Goal: Task Accomplishment & Management: Manage account settings

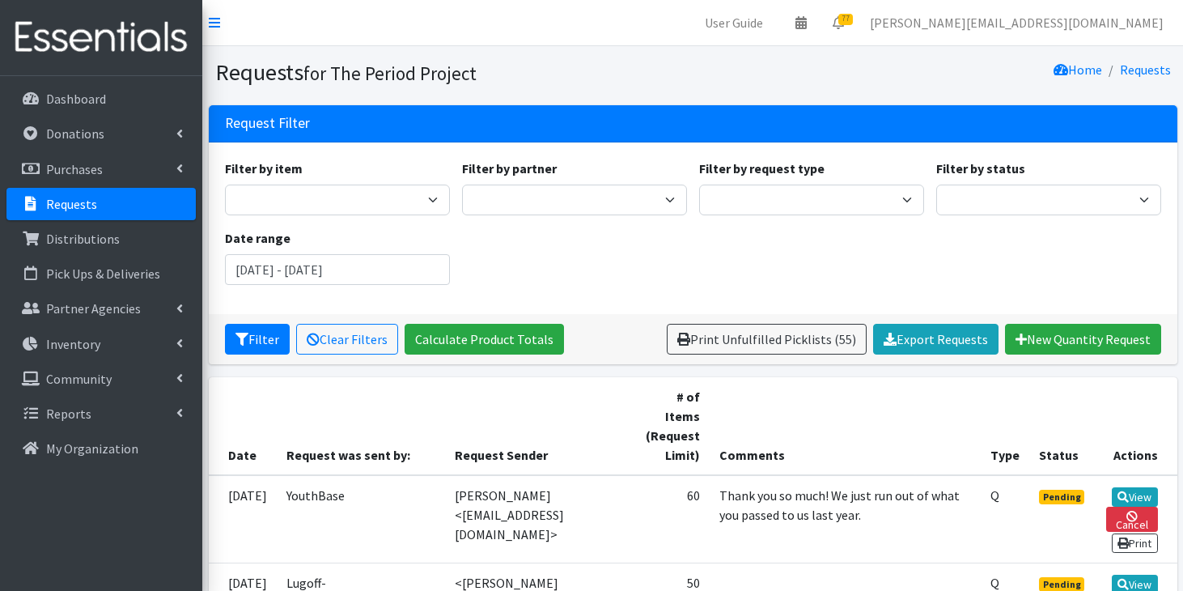
scroll to position [1021, 0]
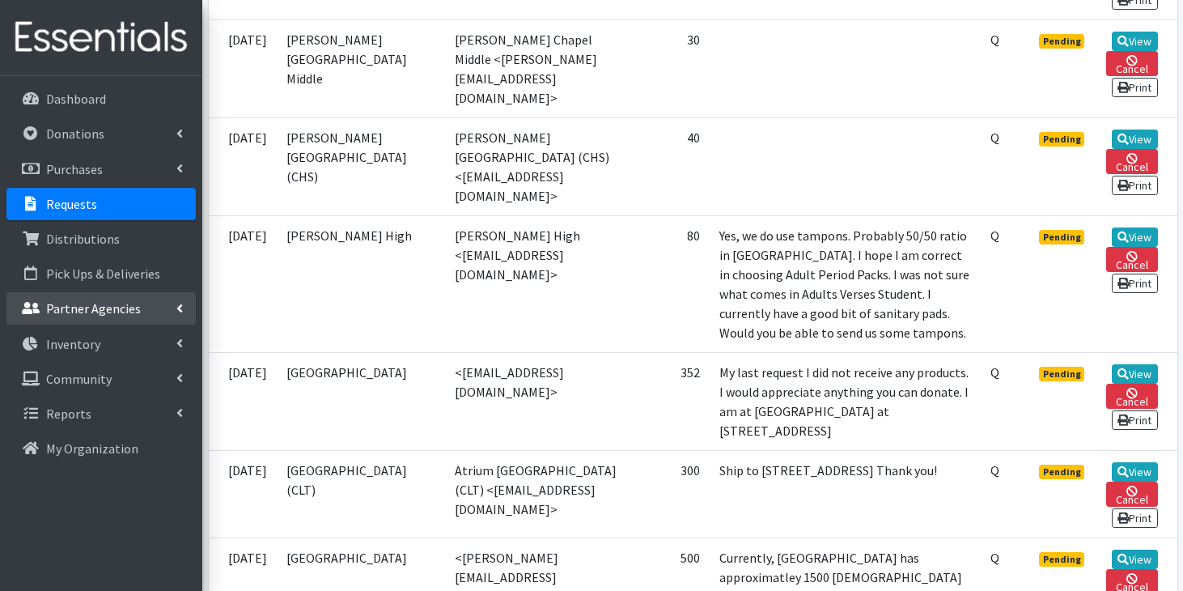
click at [133, 312] on p "Partner Agencies" at bounding box center [93, 308] width 95 height 16
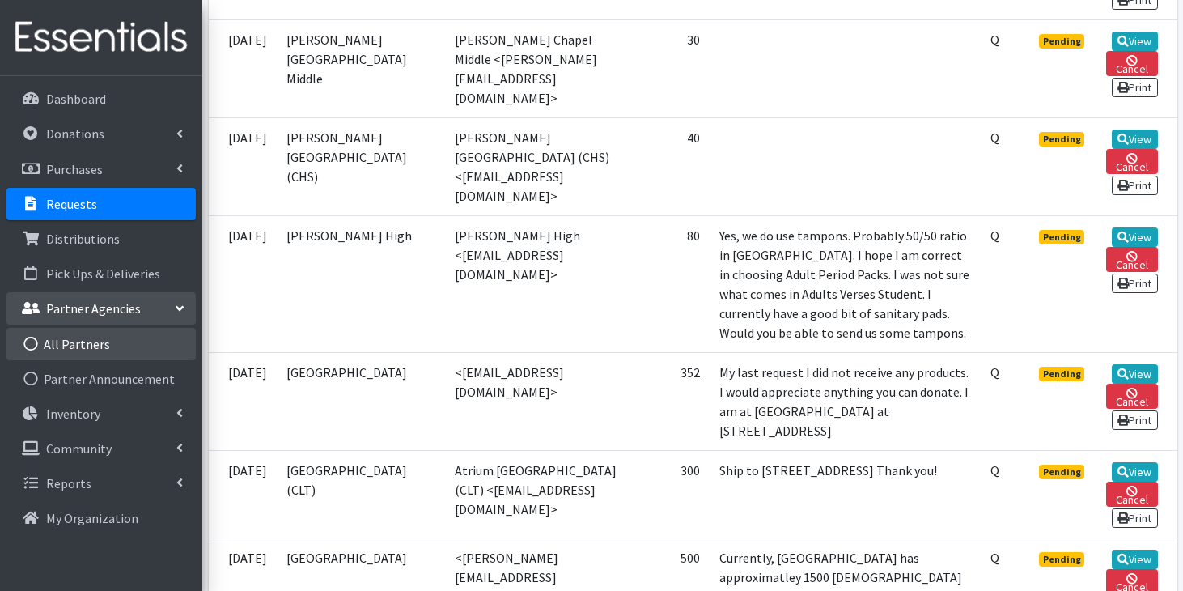
click at [118, 351] on link "All Partners" at bounding box center [100, 344] width 189 height 32
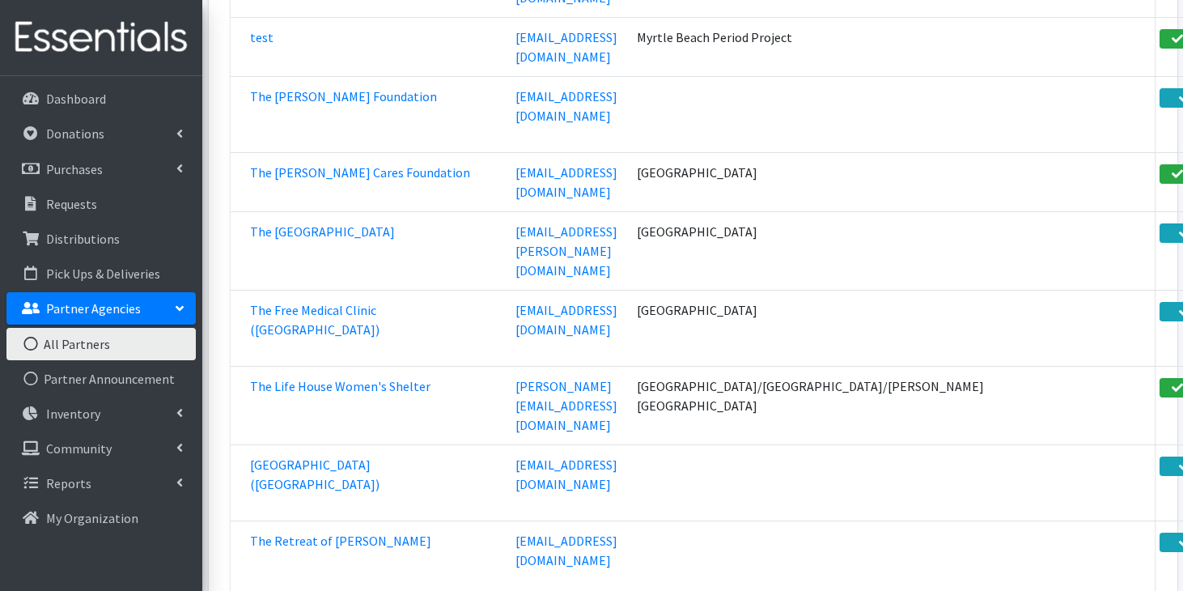
scroll to position [60847, 0]
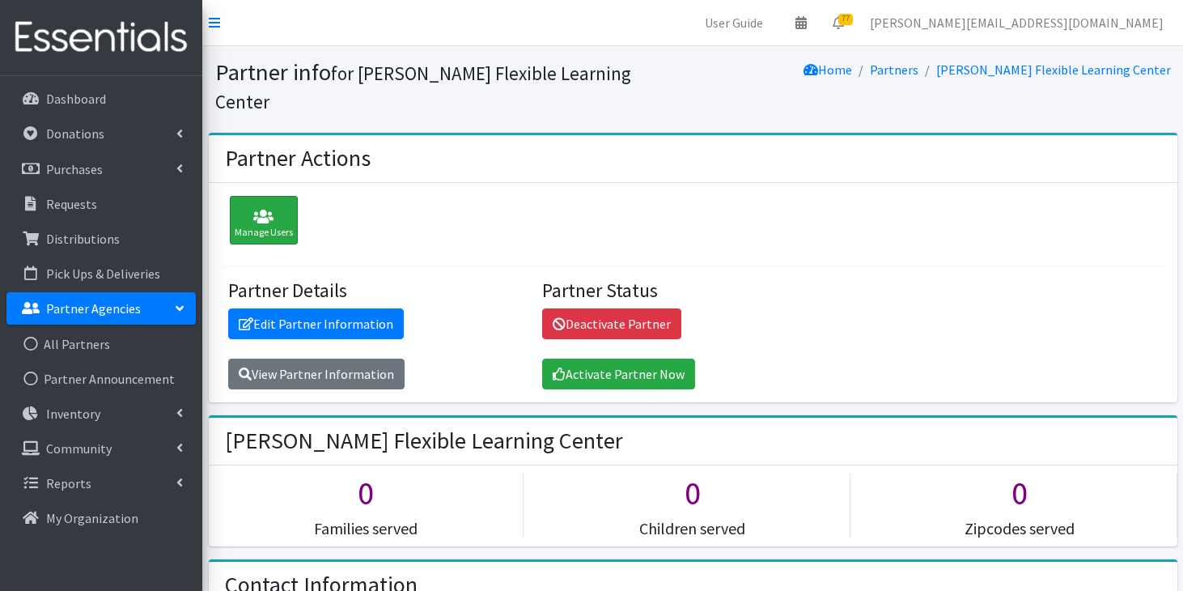
click at [273, 198] on div "Manage Users" at bounding box center [264, 220] width 68 height 49
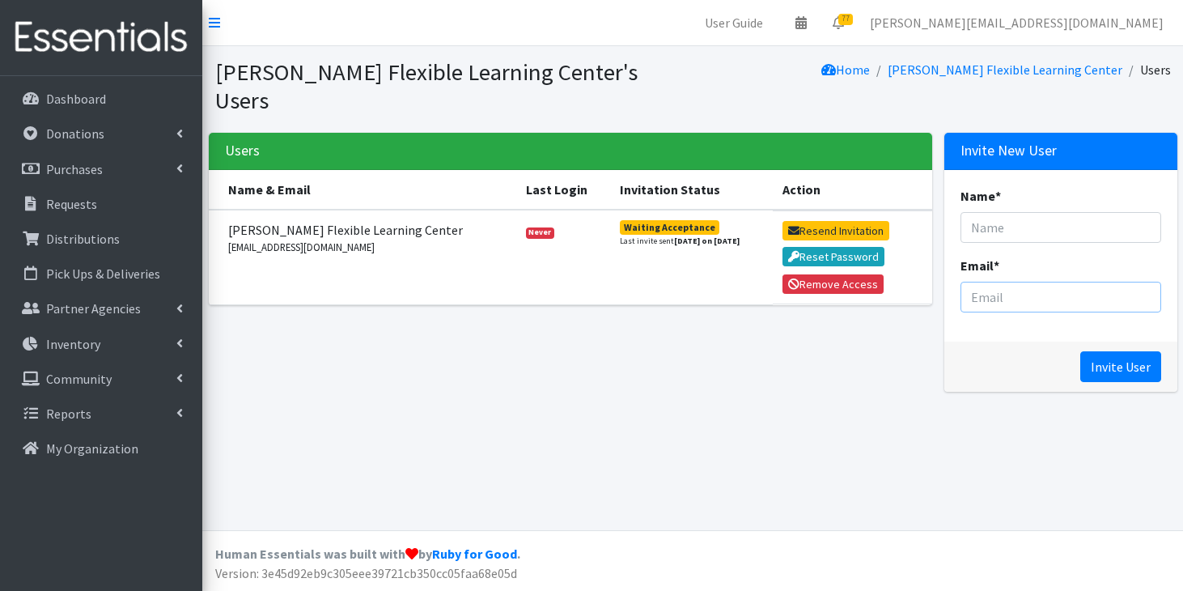
click at [1048, 282] on input "Email *" at bounding box center [1060, 297] width 201 height 31
paste input "mailto:TEBrown@spart7.org"
drag, startPoint x: 1009, startPoint y: 269, endPoint x: 956, endPoint y: 264, distance: 52.8
click at [956, 264] on div "Name * Email * mailto:TEBrown@spart7.org" at bounding box center [1060, 256] width 233 height 172
type input "TEBrown@spart7.org"
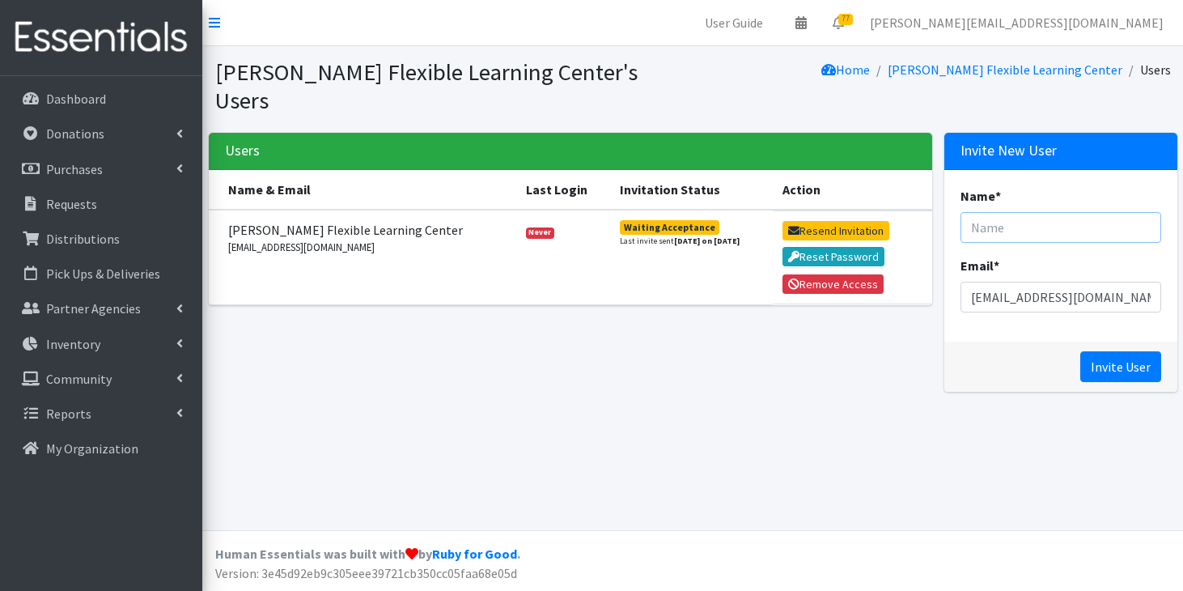
click at [1032, 212] on input "Name *" at bounding box center [1060, 227] width 201 height 31
type input "Tanner Brown"
click at [1102, 351] on input "Invite User" at bounding box center [1120, 366] width 81 height 31
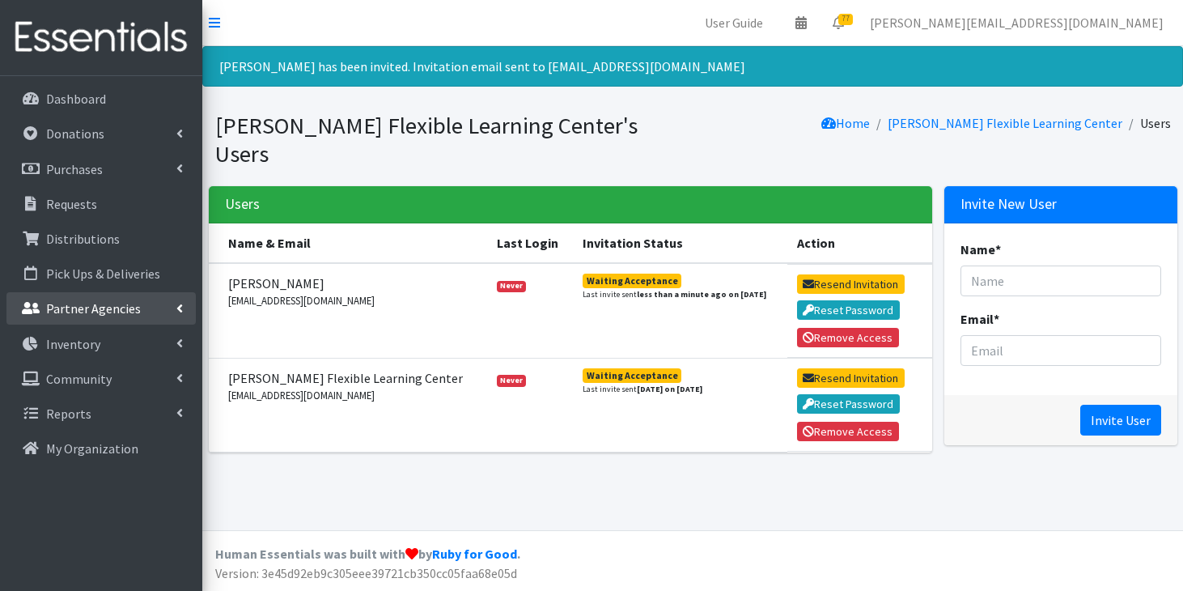
click at [82, 315] on p "Partner Agencies" at bounding box center [93, 308] width 95 height 16
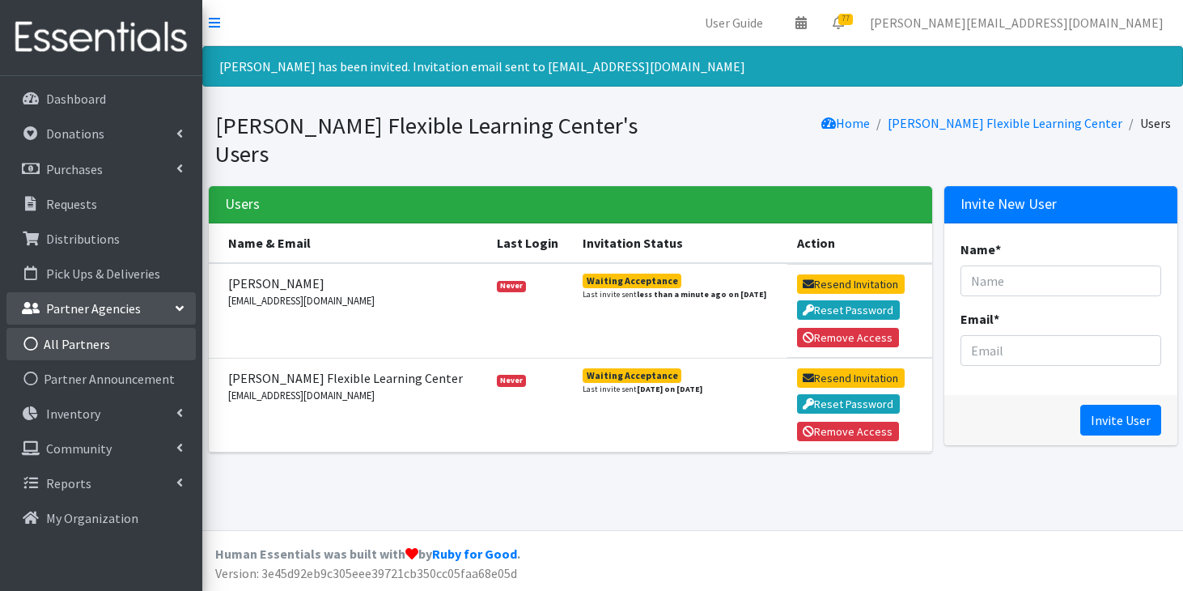
click at [78, 349] on link "All Partners" at bounding box center [100, 344] width 189 height 32
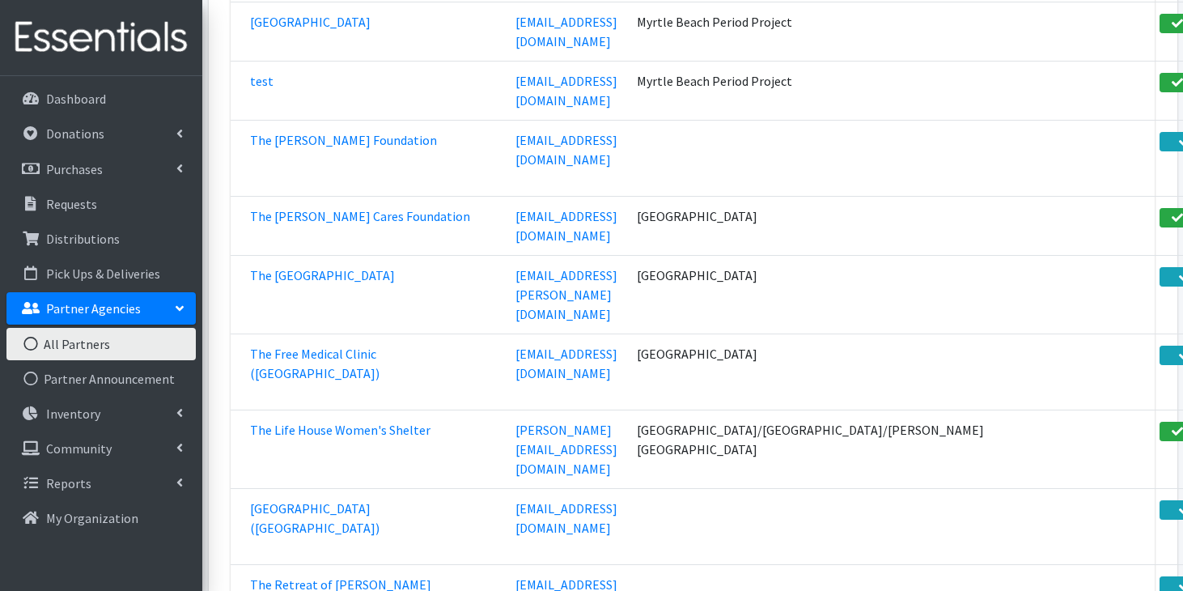
scroll to position [60850, 0]
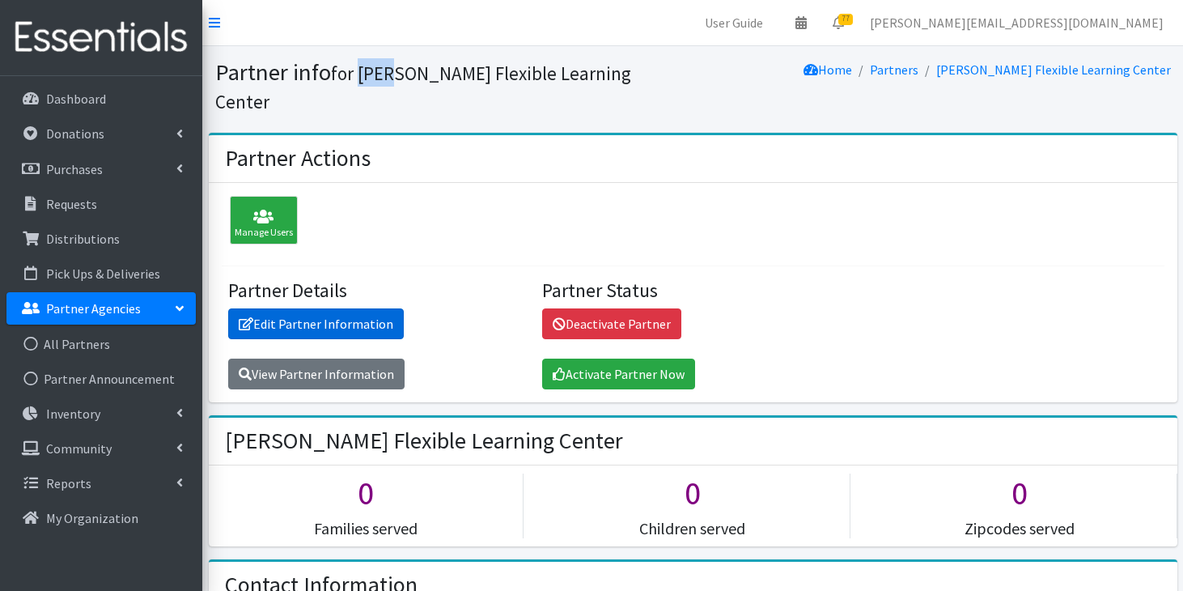
click at [354, 308] on link "Edit Partner Information" at bounding box center [316, 323] width 176 height 31
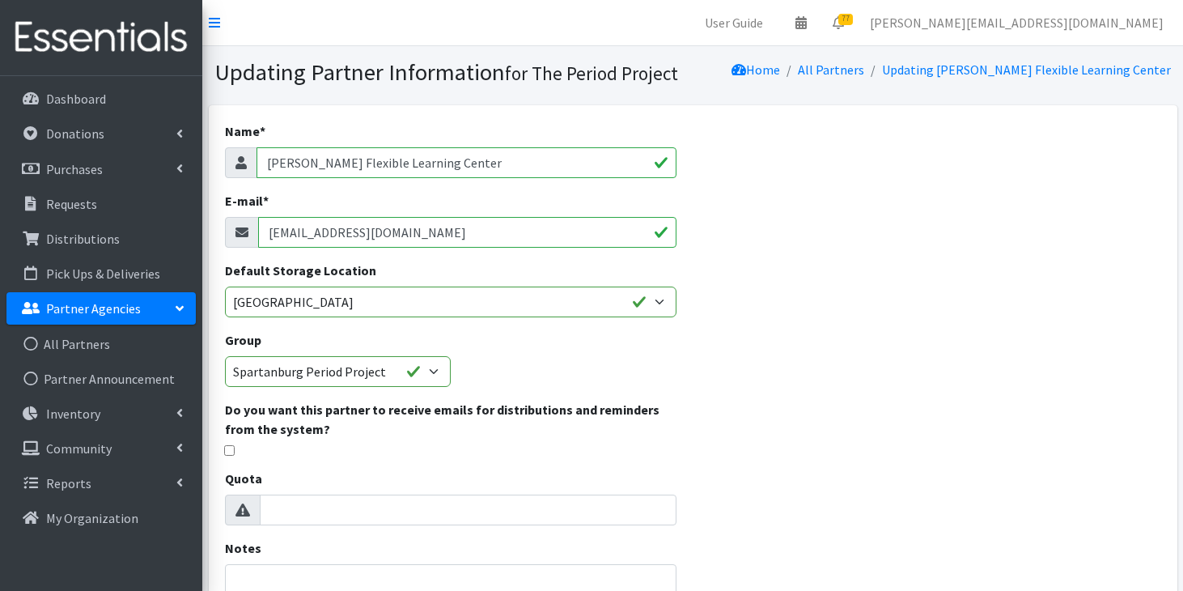
drag, startPoint x: 429, startPoint y: 232, endPoint x: 224, endPoint y: 228, distance: 204.7
click at [225, 228] on div "[EMAIL_ADDRESS][DOMAIN_NAME]" at bounding box center [451, 232] width 452 height 31
paste input "[EMAIL_ADDRESS][DOMAIN_NAME]"
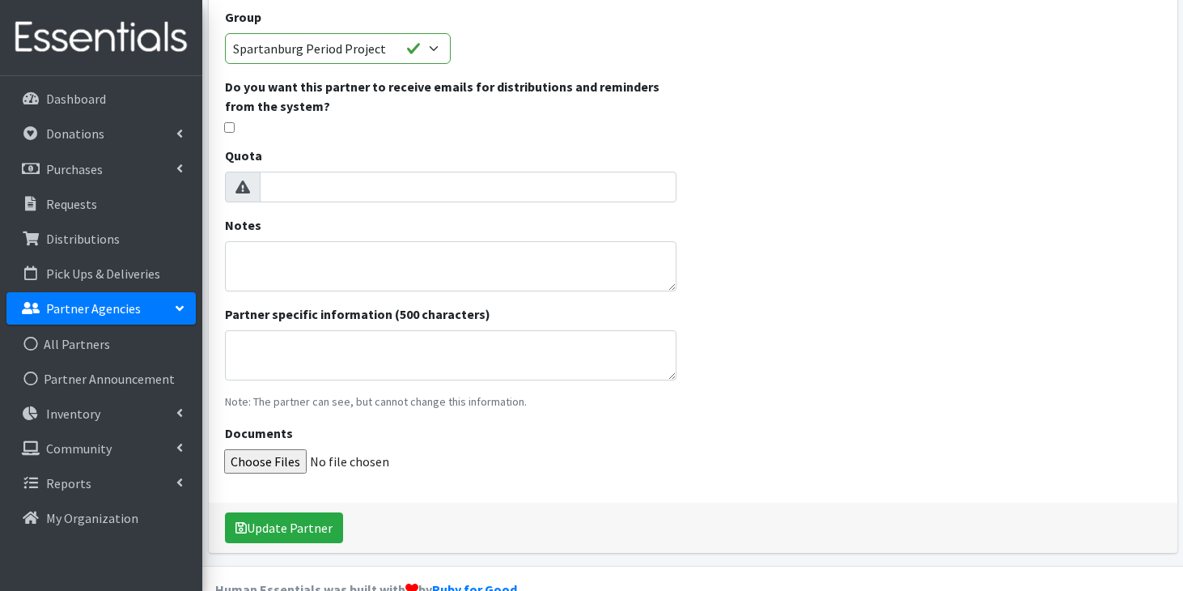
scroll to position [358, 0]
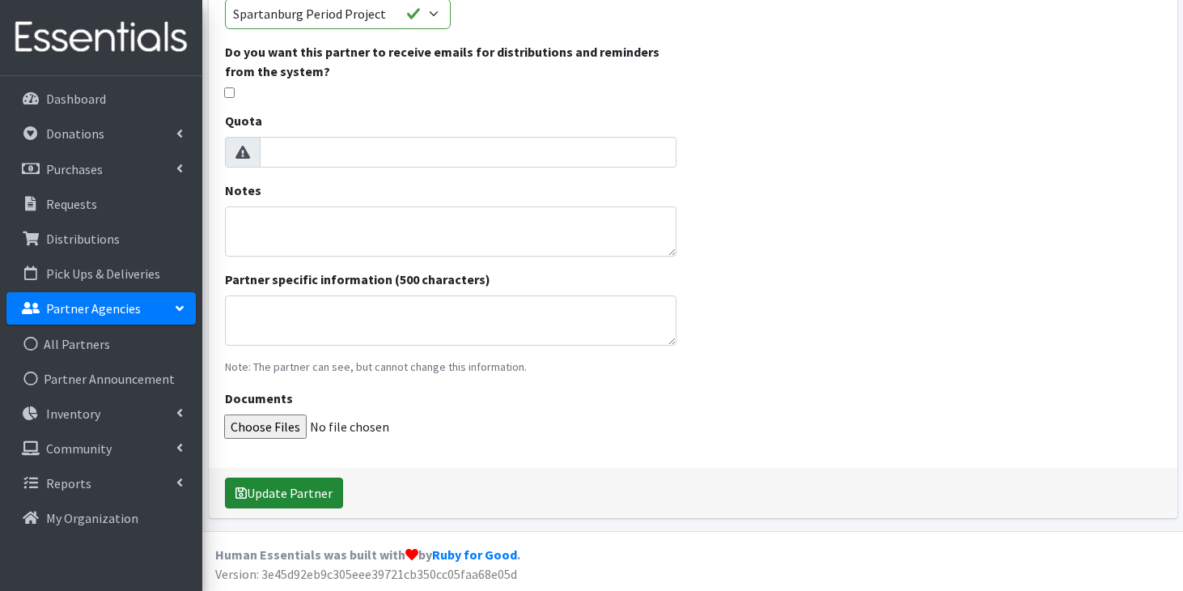
type input "[EMAIL_ADDRESS][DOMAIN_NAME]"
click at [280, 485] on button "Update Partner" at bounding box center [284, 492] width 118 height 31
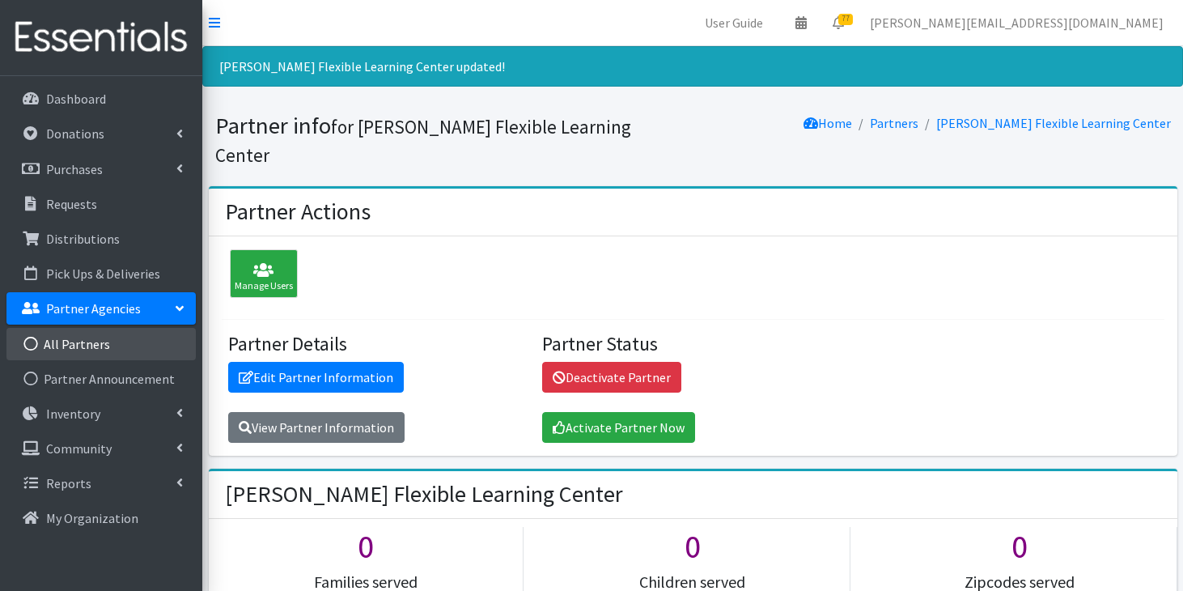
click at [133, 341] on link "All Partners" at bounding box center [100, 344] width 189 height 32
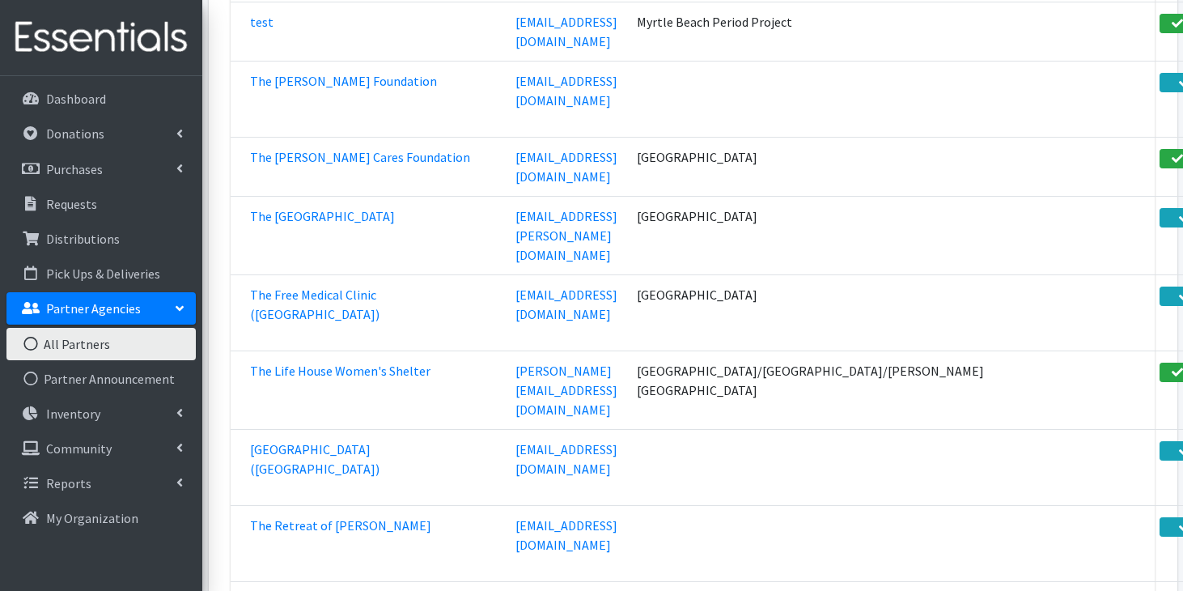
scroll to position [60868, 0]
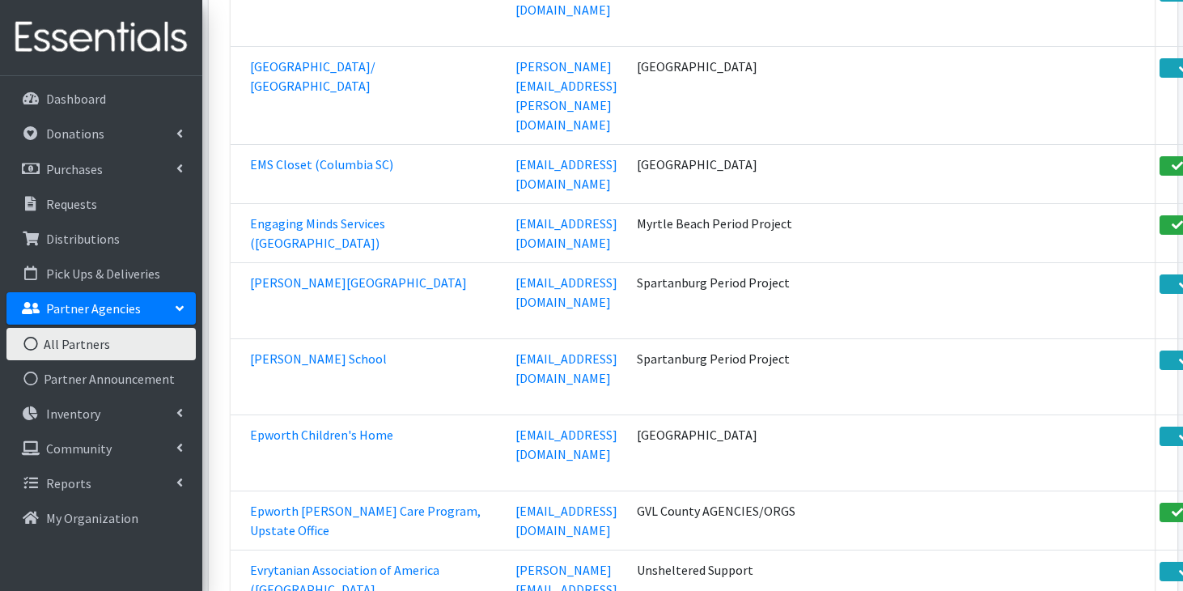
scroll to position [30488, 0]
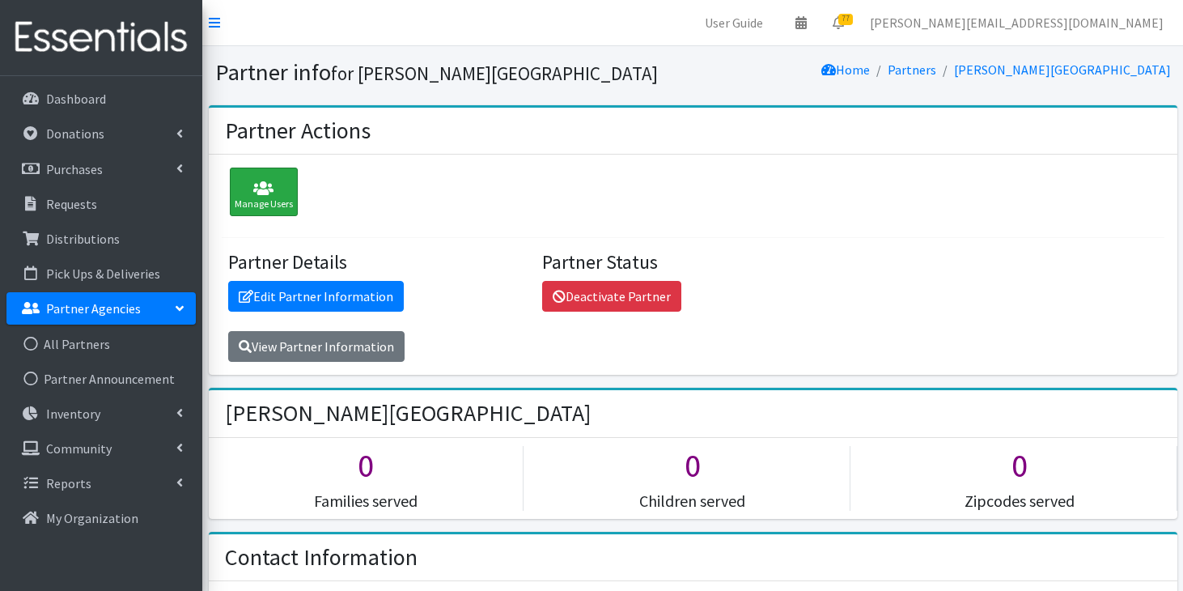
click at [249, 194] on icon at bounding box center [264, 188] width 58 height 16
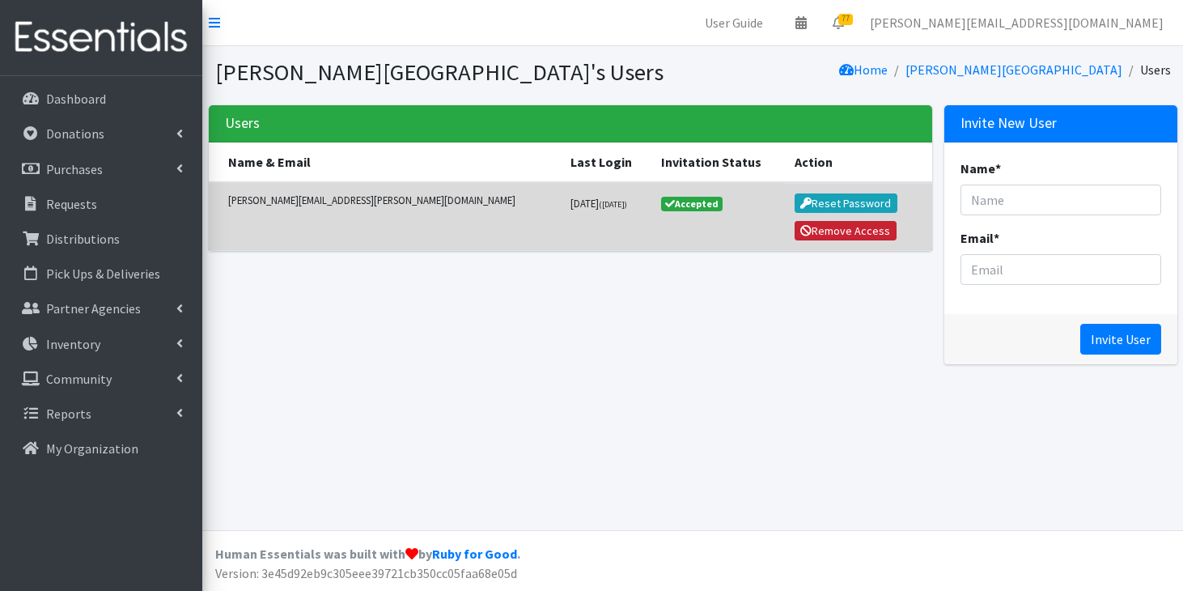
click at [817, 225] on button "Remove Access" at bounding box center [846, 230] width 102 height 19
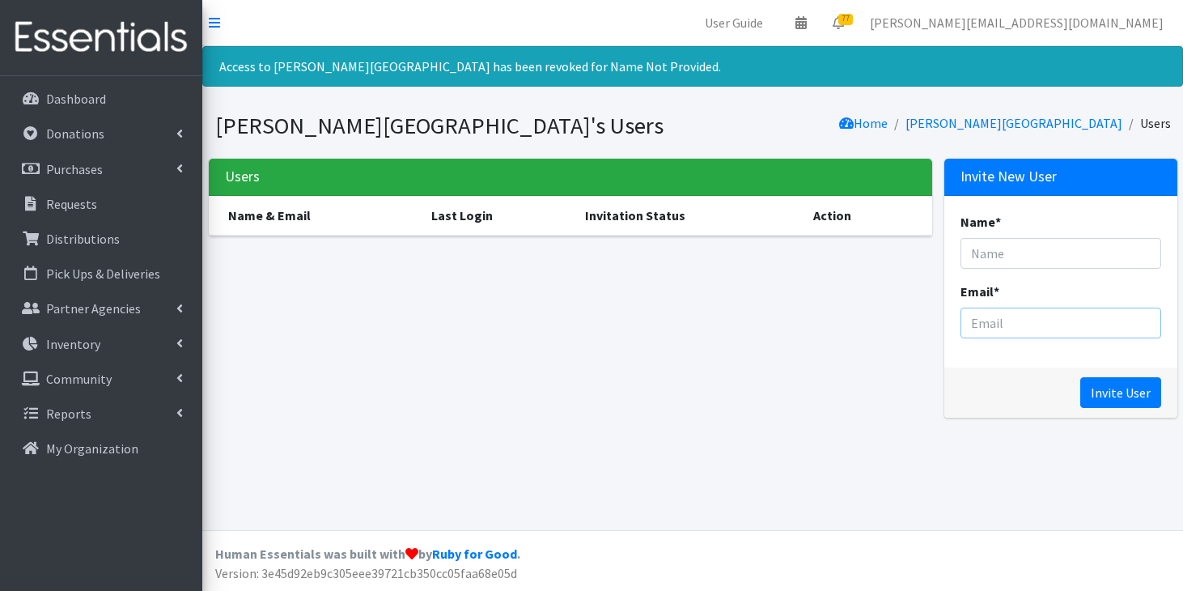
click at [979, 332] on input "Email *" at bounding box center [1060, 322] width 201 height 31
paste input "Eliza Miller <eliza.miller@ocsdsc.org>"
drag, startPoint x: 1015, startPoint y: 322, endPoint x: 925, endPoint y: 325, distance: 89.9
click at [925, 325] on div "Users Name & Email Last Login Invitation Status Action Invite New User Name * E…" at bounding box center [692, 295] width 981 height 272
type input "eliza.miller@ocsdsc.org>"
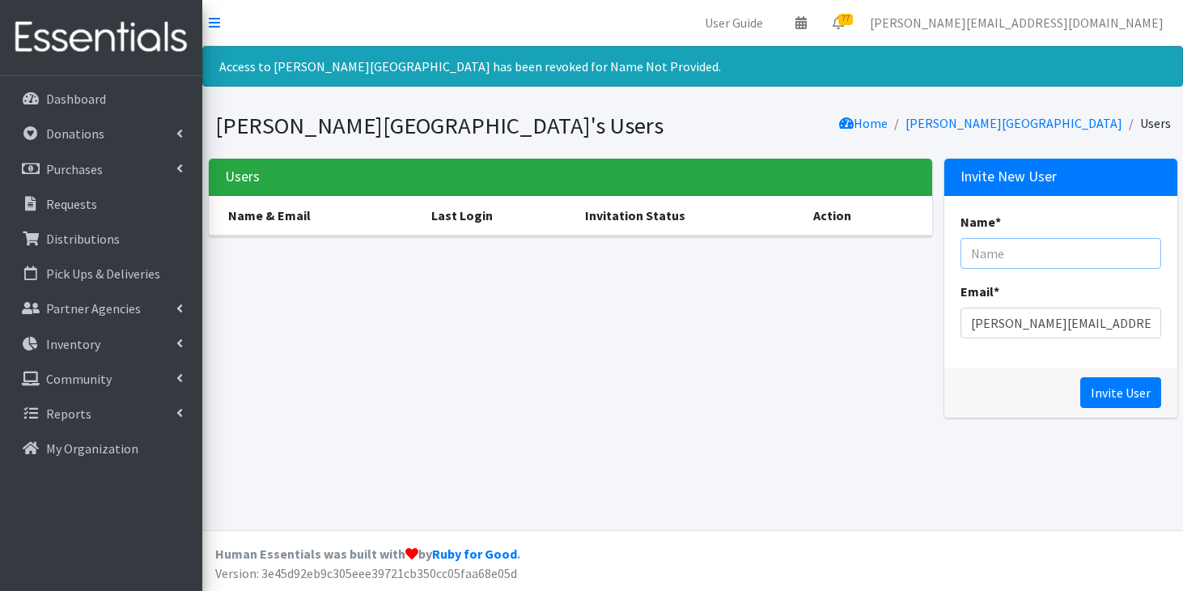
click at [1002, 256] on input "Name *" at bounding box center [1060, 253] width 201 height 31
paste input "Eliza Miller <"
type input "Eliza Miller"
click at [1133, 324] on input "eliza.miller@ocsdsc.org>" at bounding box center [1060, 322] width 201 height 31
type input "eliza.miller@ocsdsc.org"
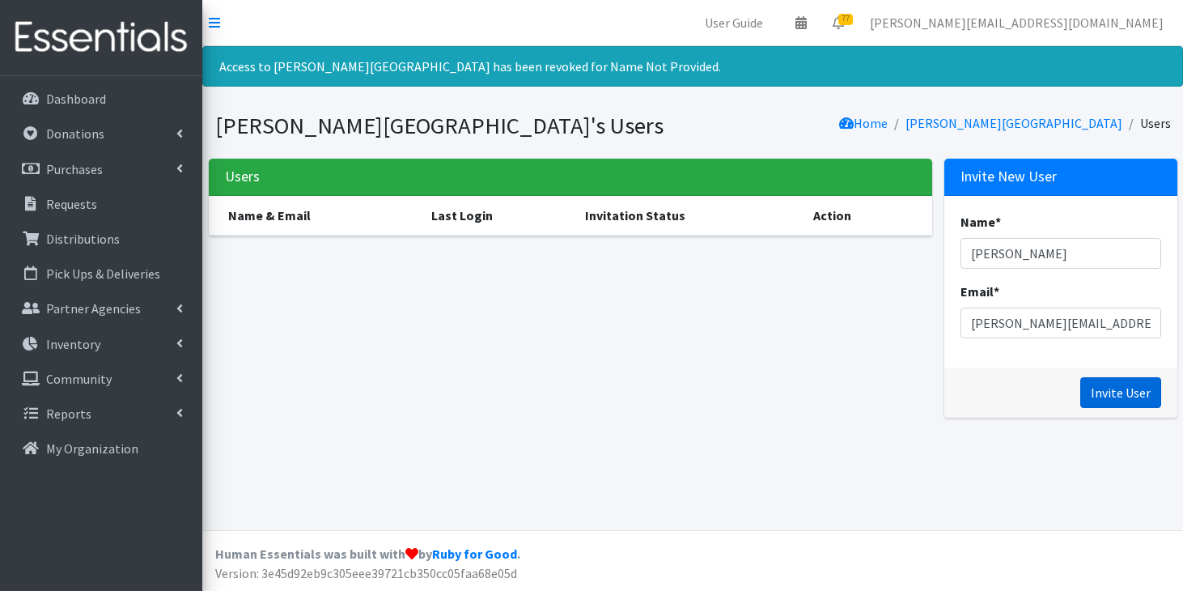
click at [1119, 387] on input "Invite User" at bounding box center [1120, 392] width 81 height 31
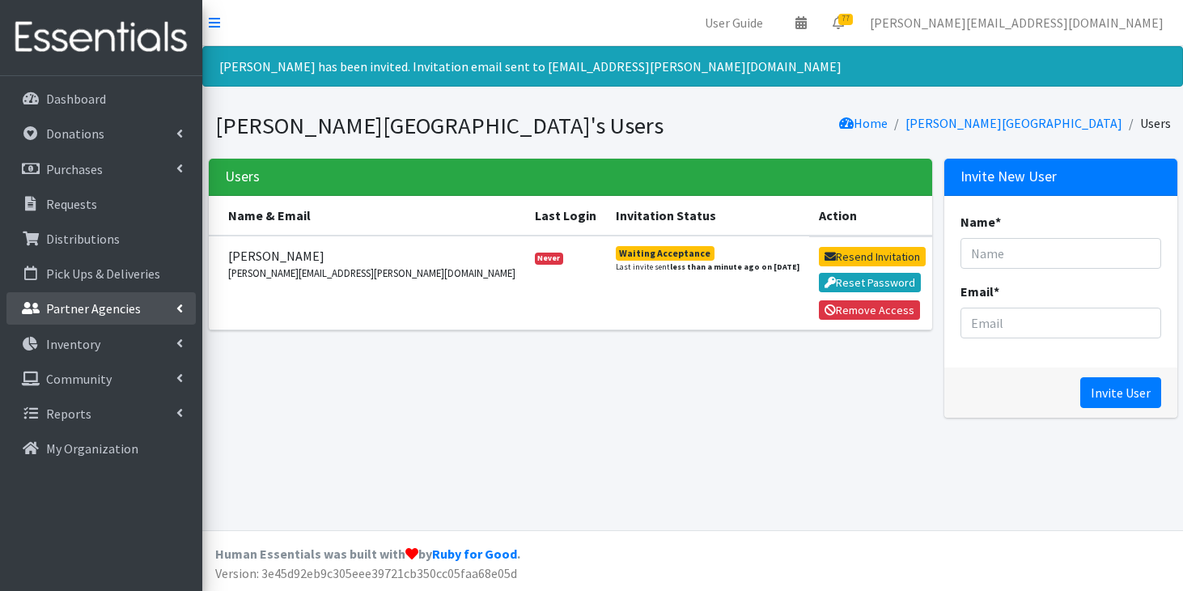
click at [133, 304] on p "Partner Agencies" at bounding box center [93, 308] width 95 height 16
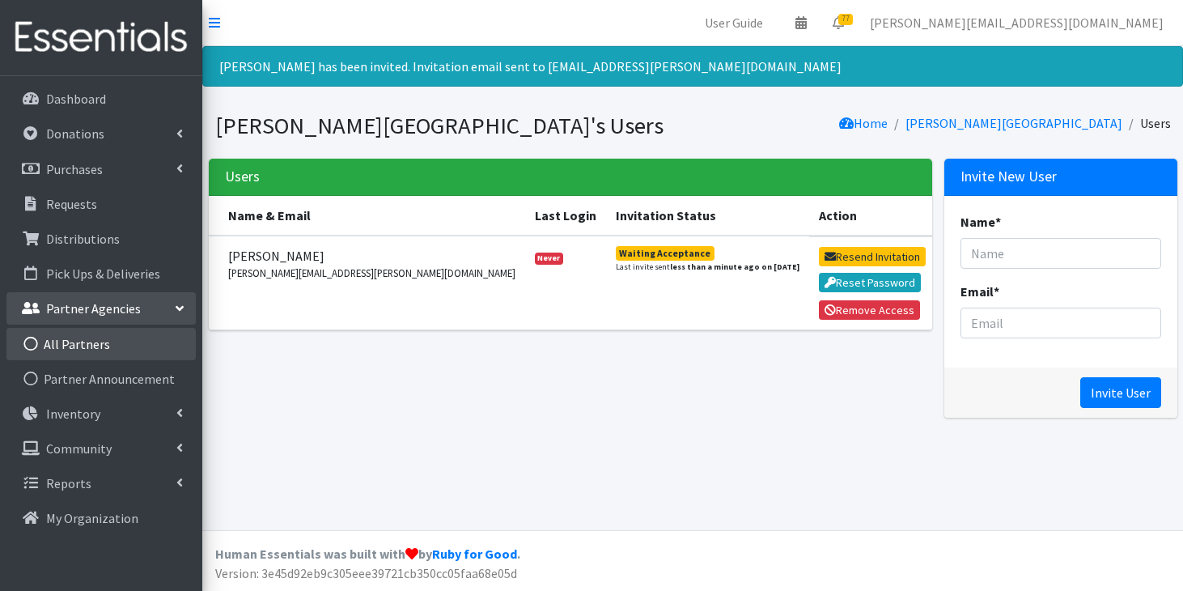
click at [102, 349] on link "All Partners" at bounding box center [100, 344] width 189 height 32
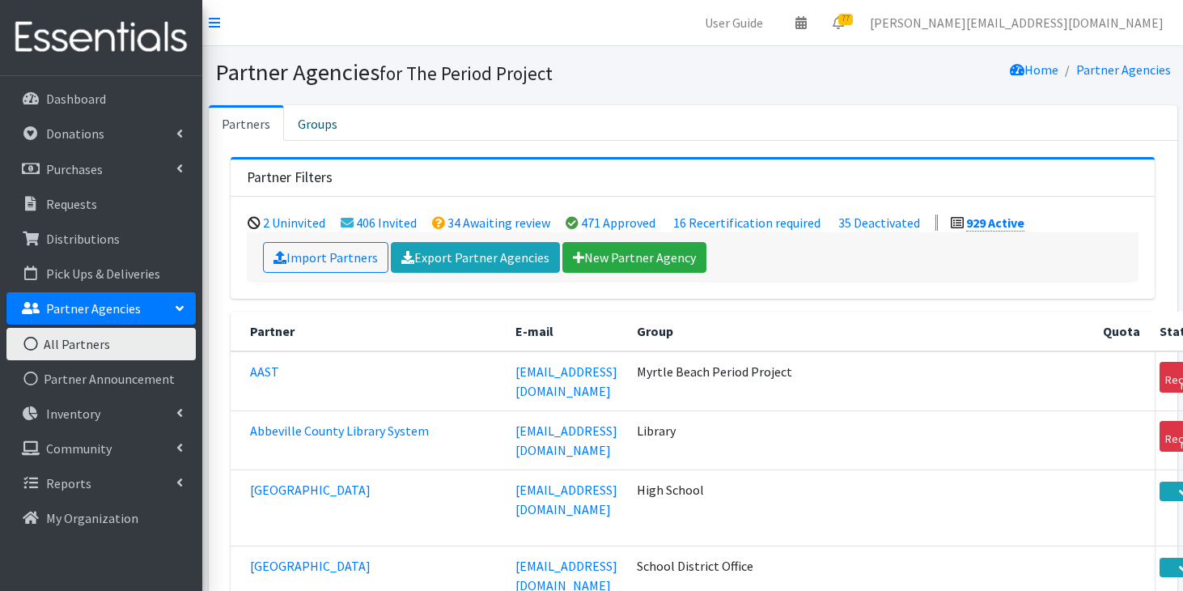
scroll to position [30434, 0]
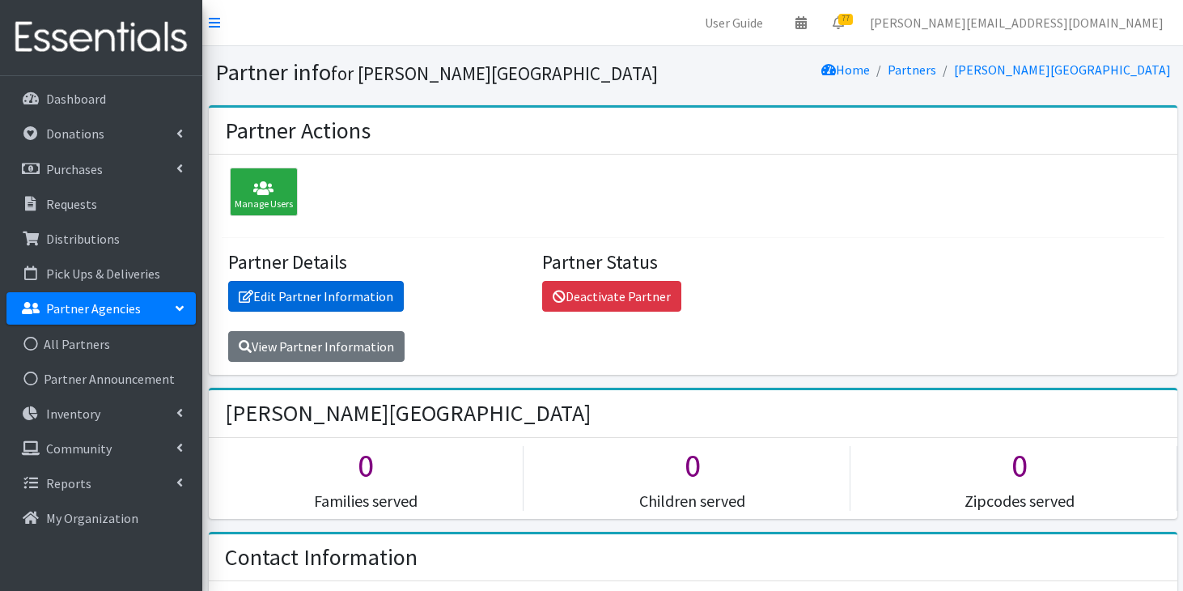
click at [336, 293] on link "Edit Partner Information" at bounding box center [316, 296] width 176 height 31
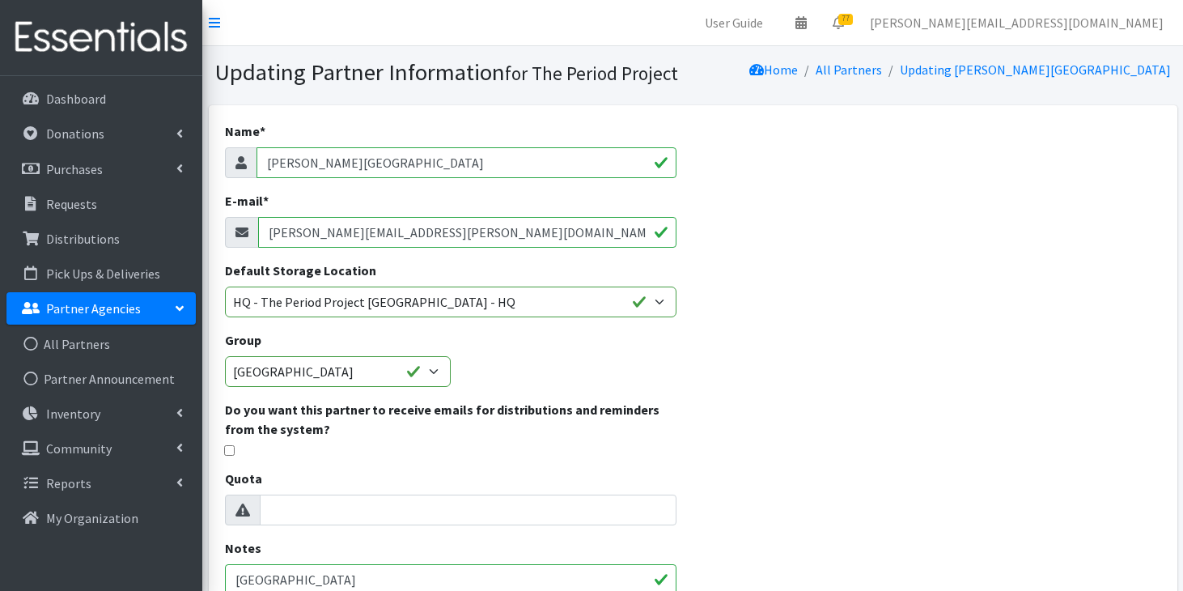
drag, startPoint x: 420, startPoint y: 237, endPoint x: 228, endPoint y: 234, distance: 191.8
click at [228, 234] on div "[PERSON_NAME][EMAIL_ADDRESS][PERSON_NAME][DOMAIN_NAME]" at bounding box center [451, 232] width 452 height 31
paste input "Eliza Miller <"
type input "E"
paste input "Eliza Miller <eliza.miller@ocsdsc.org>"
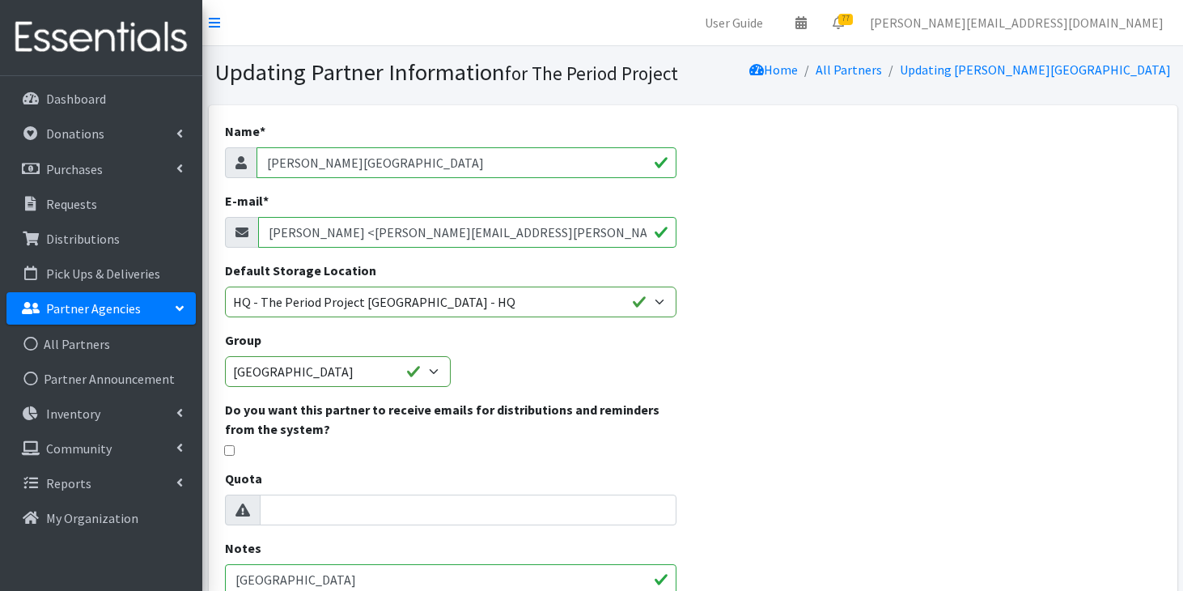
drag, startPoint x: 336, startPoint y: 231, endPoint x: 258, endPoint y: 219, distance: 78.6
click at [258, 219] on input "Eliza Miller <eliza.miller@ocsdsc.org" at bounding box center [467, 232] width 419 height 31
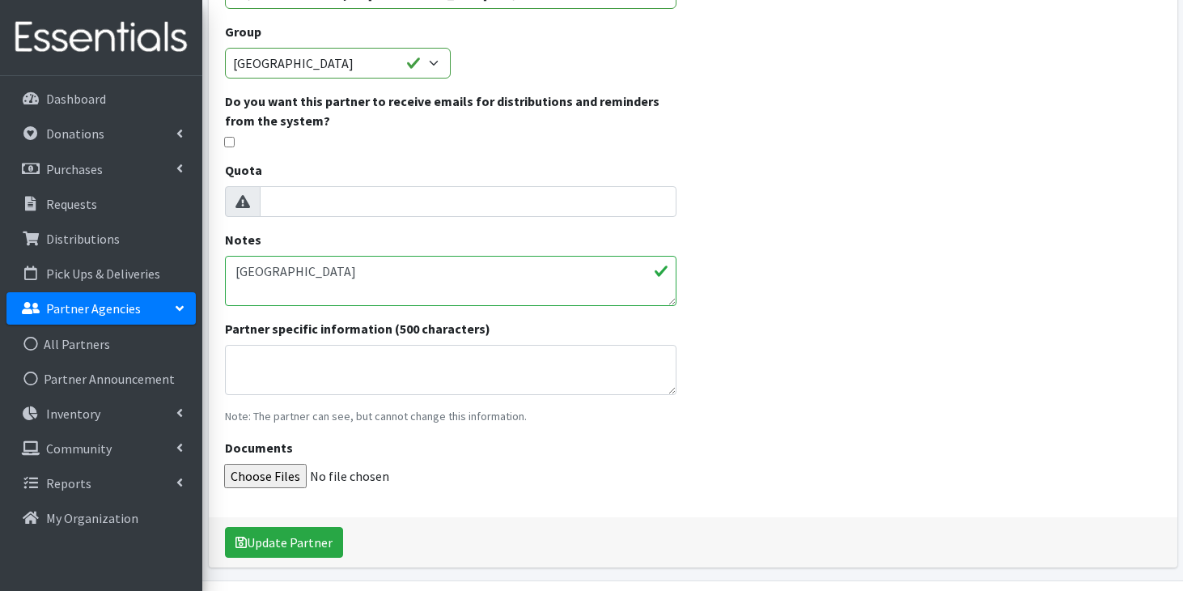
scroll to position [358, 0]
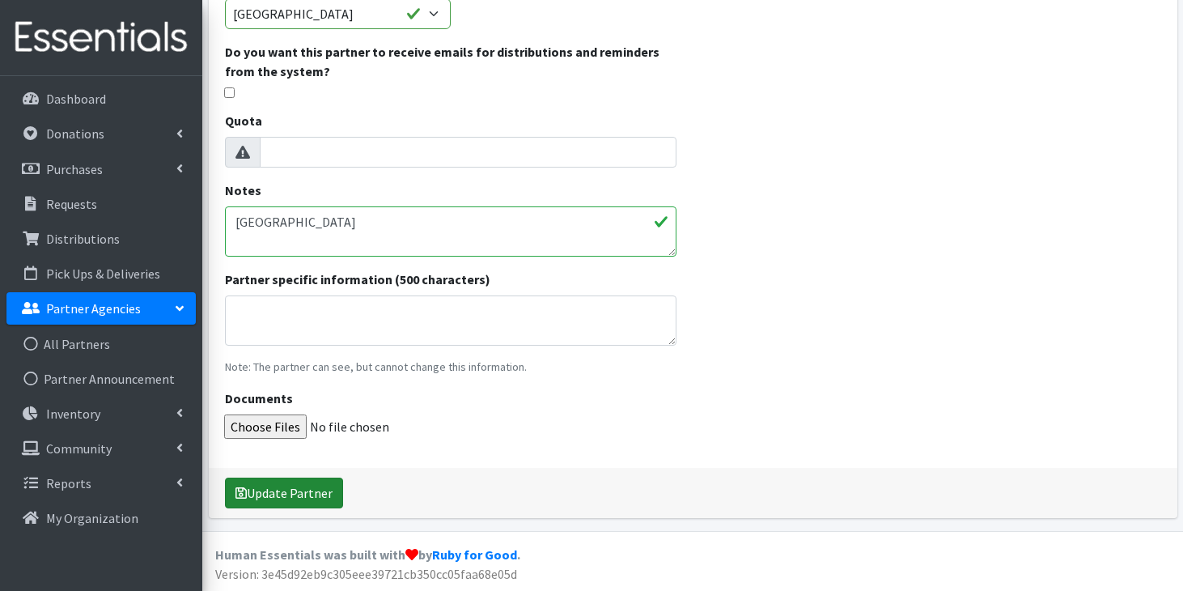
type input "[PERSON_NAME][EMAIL_ADDRESS][PERSON_NAME][DOMAIN_NAME]"
click at [307, 495] on button "Update Partner" at bounding box center [284, 492] width 118 height 31
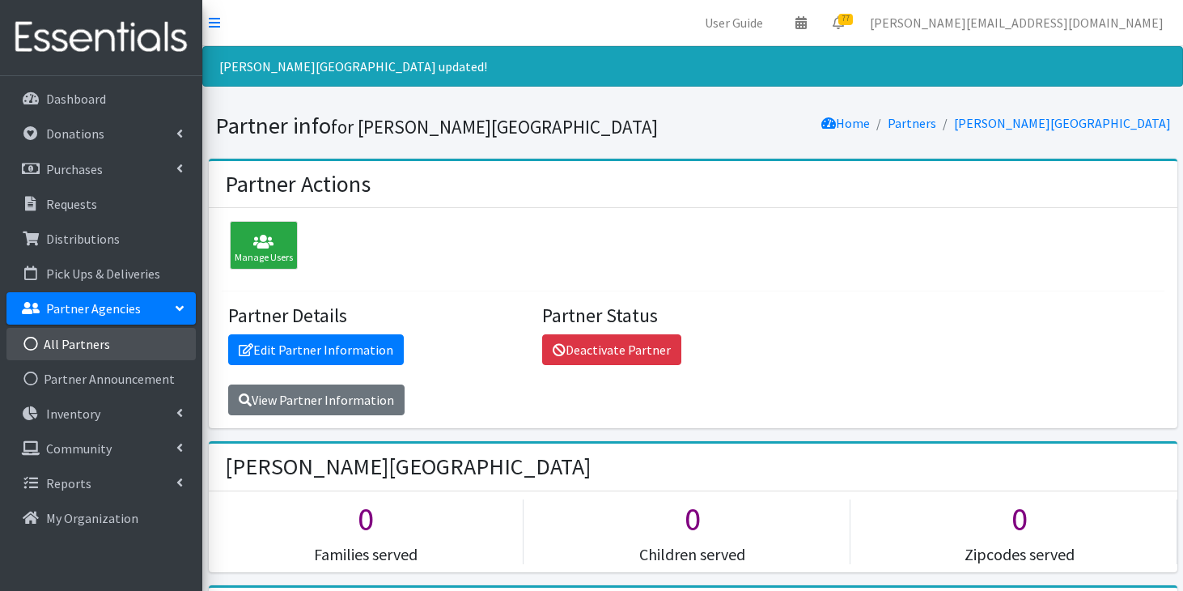
click at [131, 351] on link "All Partners" at bounding box center [100, 344] width 189 height 32
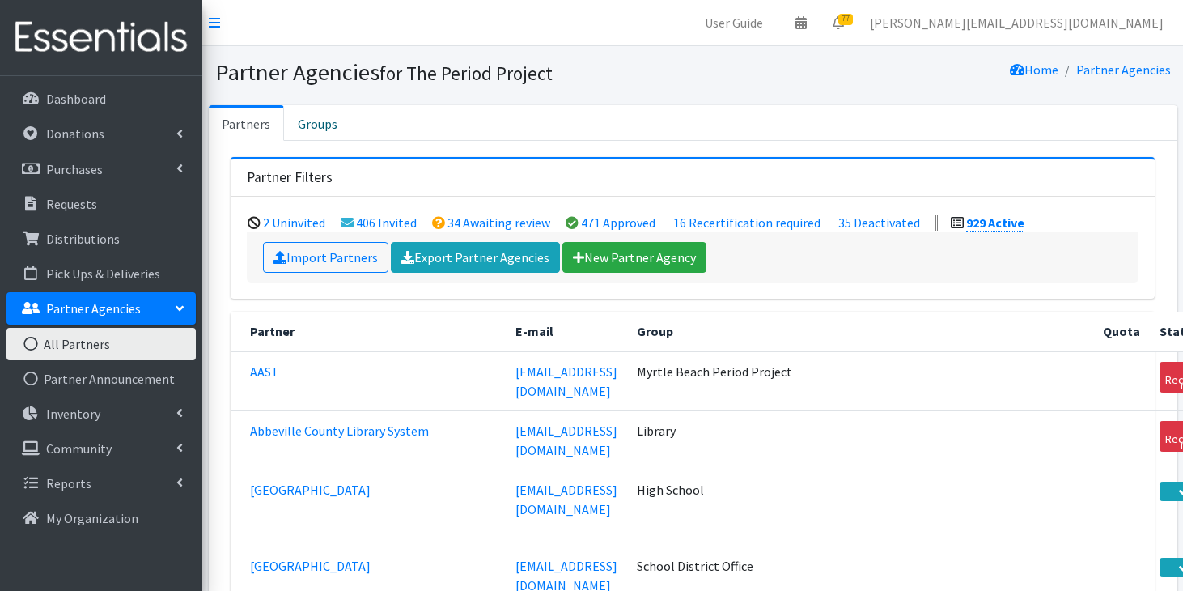
scroll to position [30434, 0]
